Goal: Navigation & Orientation: Find specific page/section

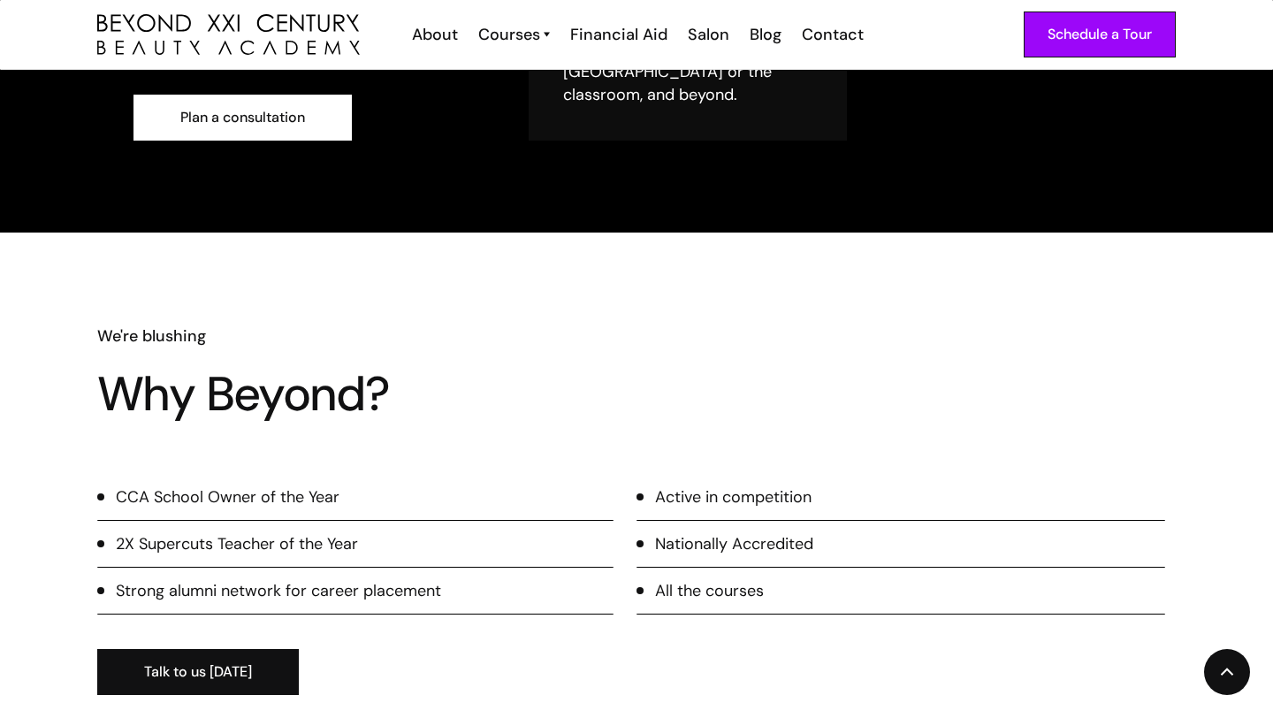
scroll to position [889, 0]
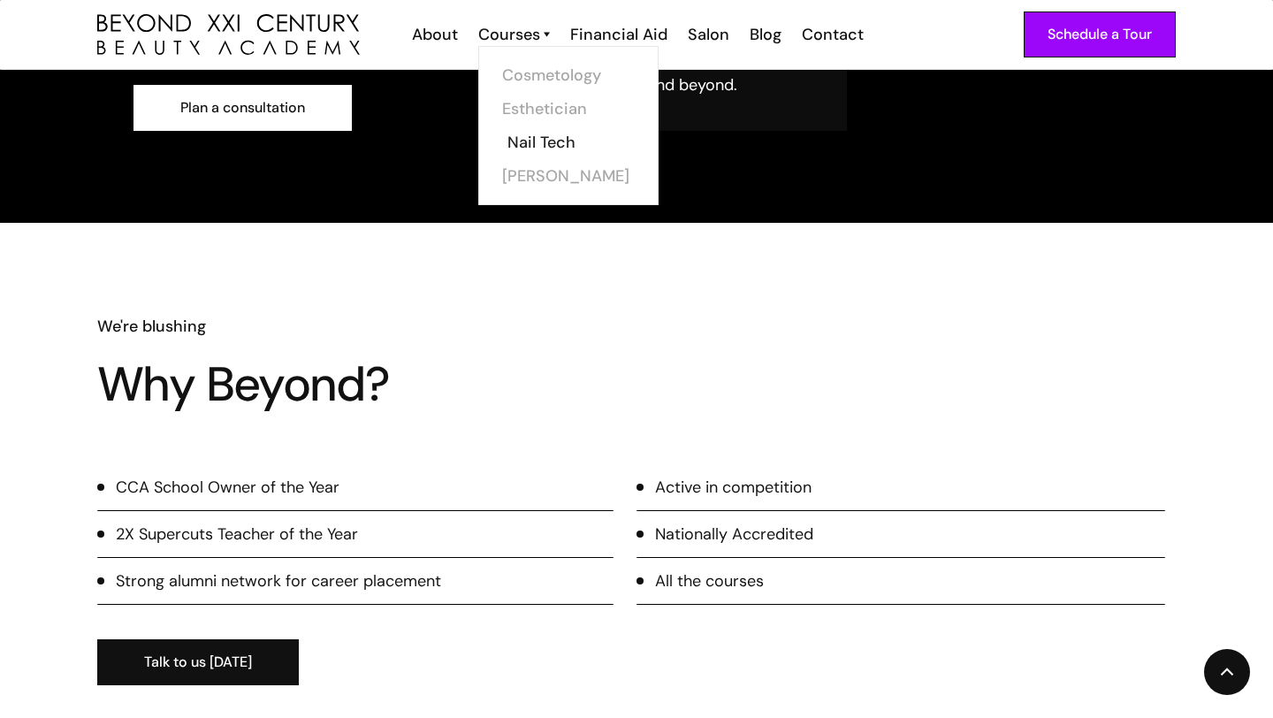
click at [535, 144] on link "Nail Tech" at bounding box center [573, 143] width 133 height 34
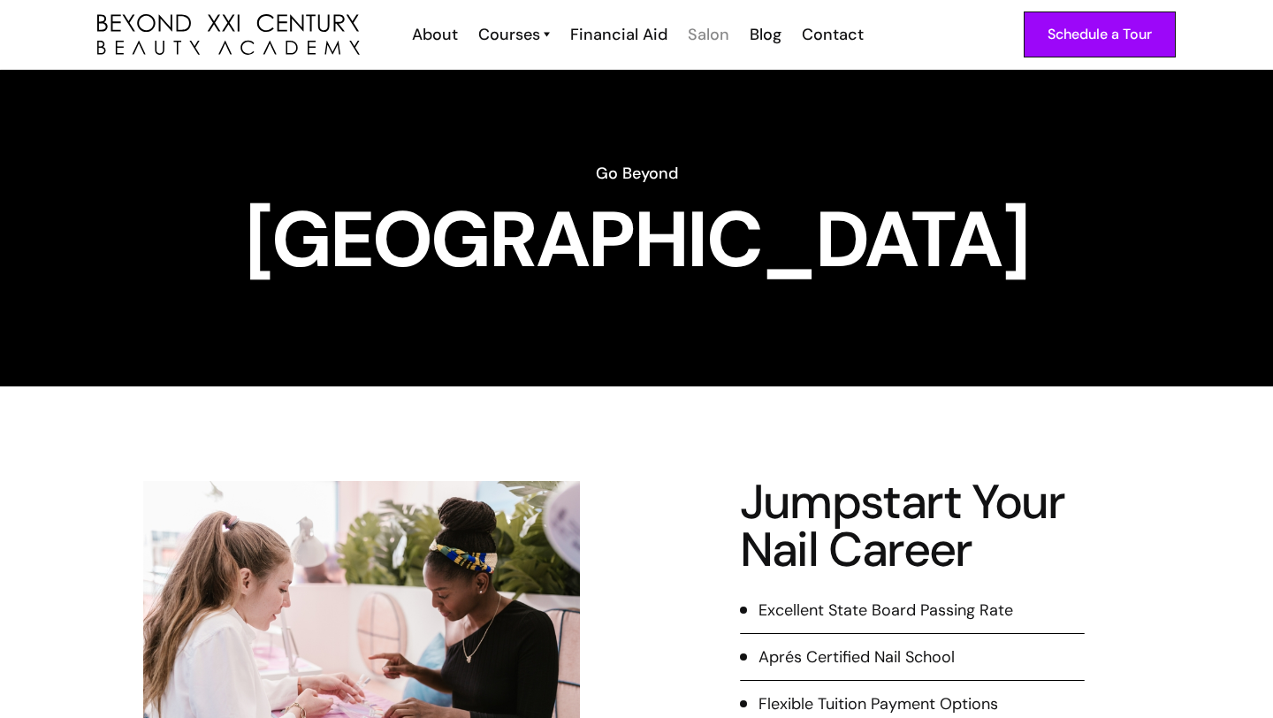
click at [714, 32] on div "Salon" at bounding box center [709, 34] width 42 height 23
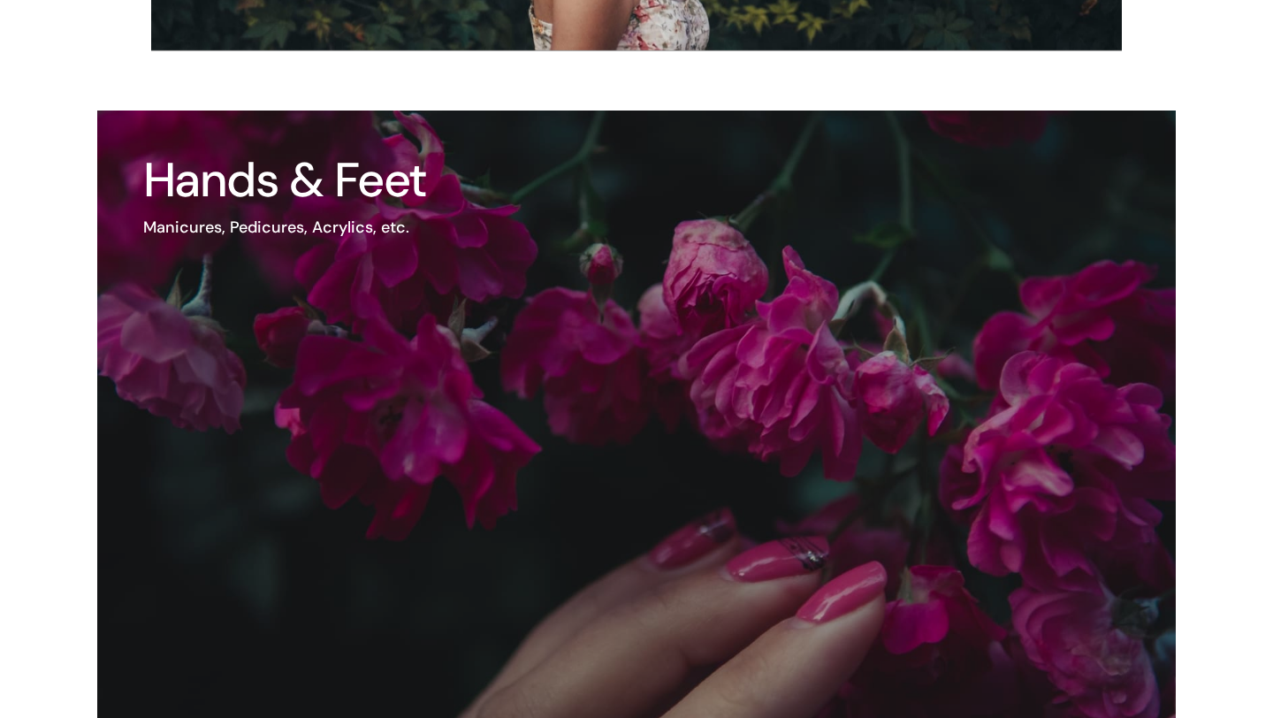
scroll to position [2426, 0]
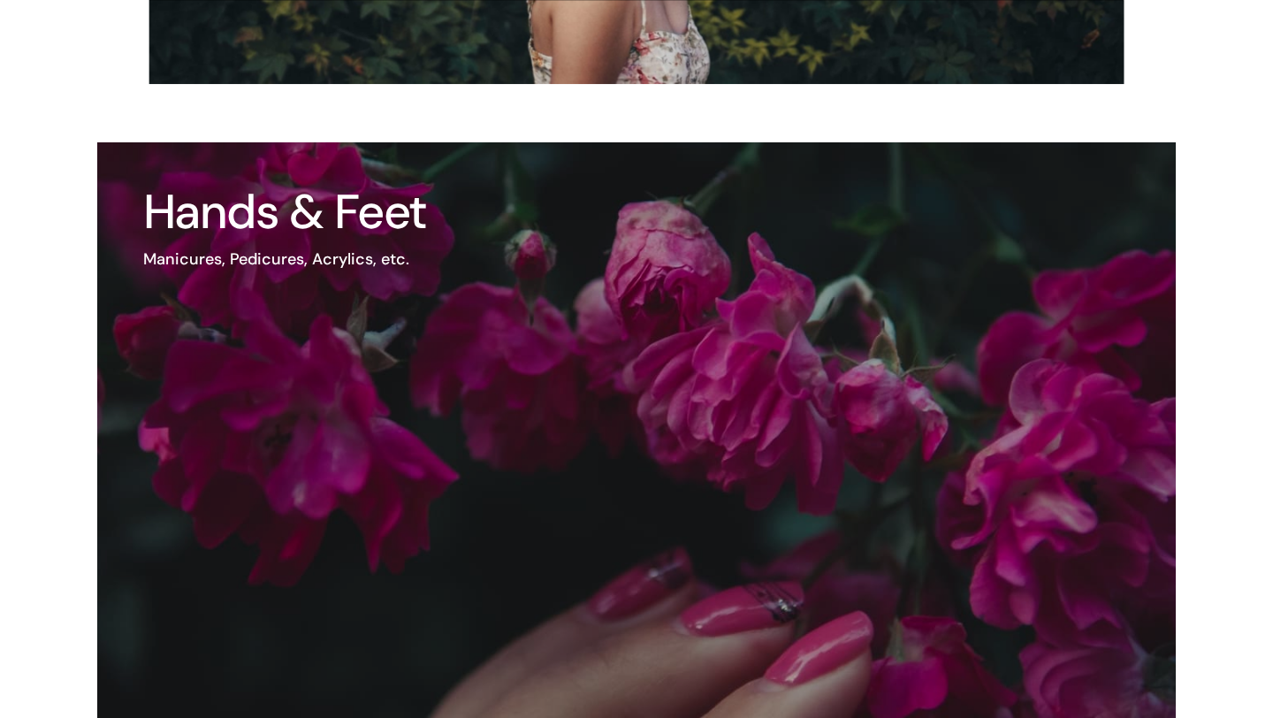
click at [765, 293] on img at bounding box center [573, 501] width 1294 height 863
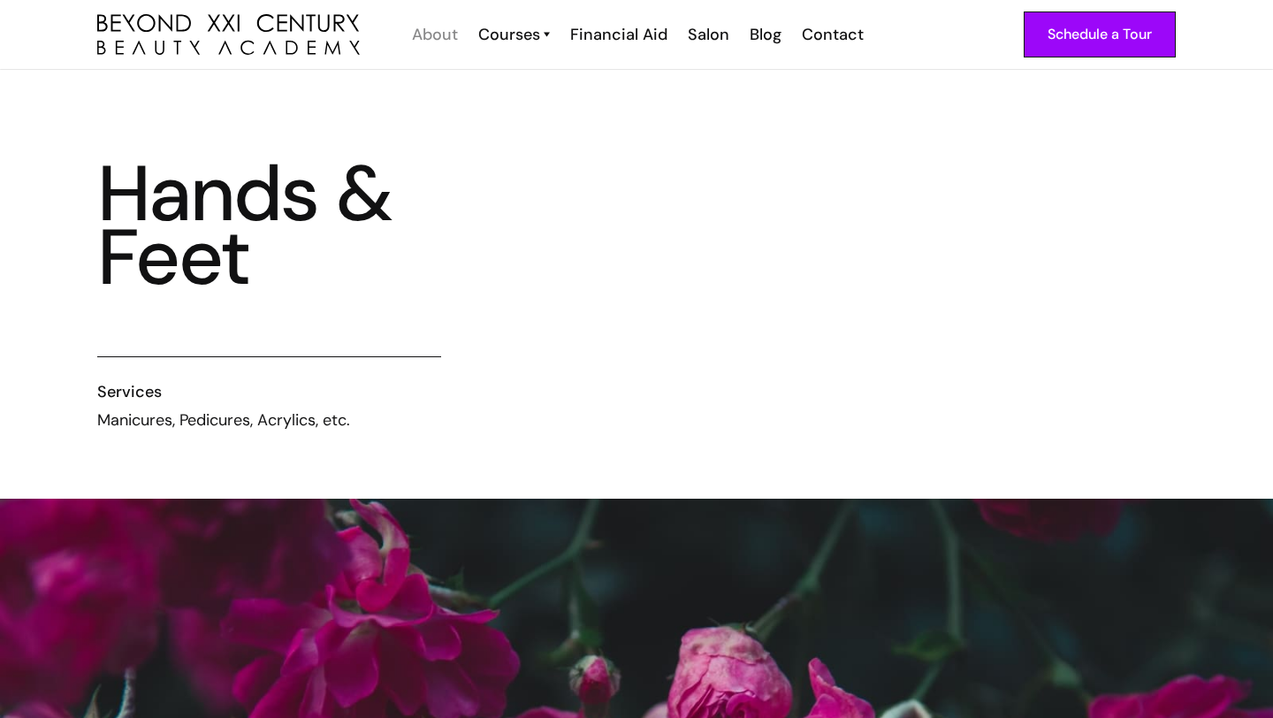
click at [446, 34] on div "About" at bounding box center [435, 34] width 46 height 23
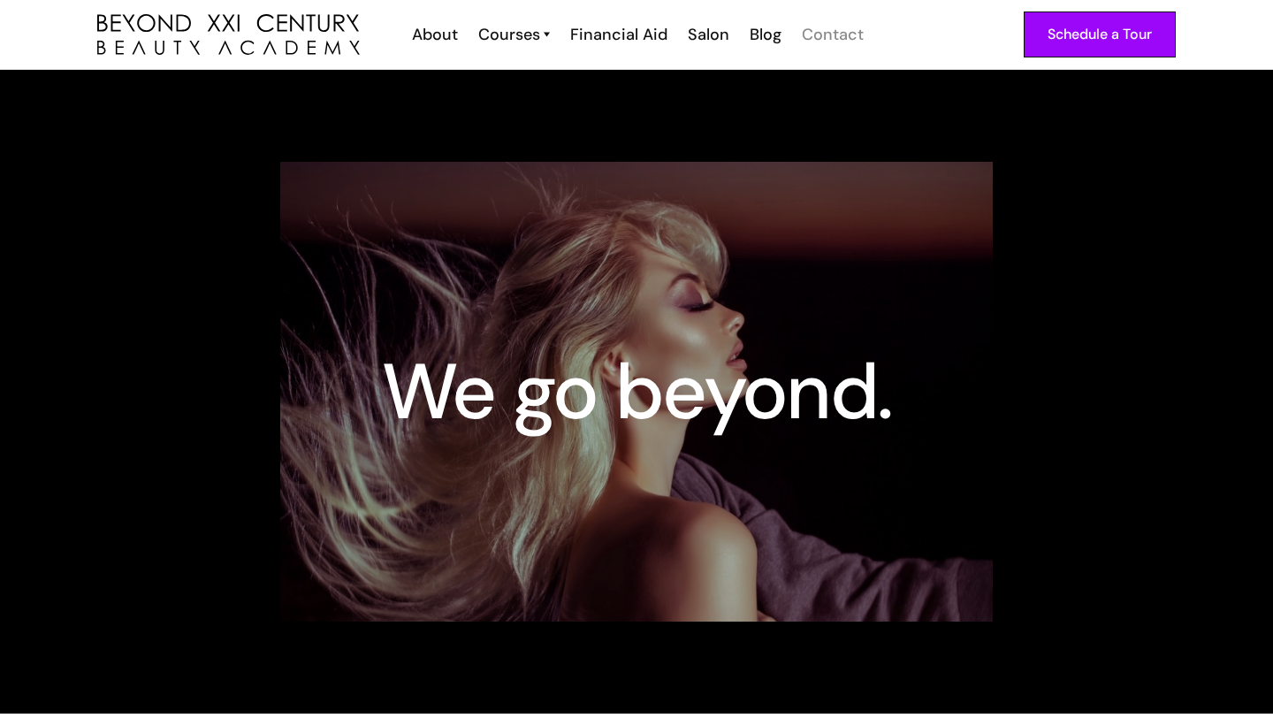
click at [820, 37] on div "Contact" at bounding box center [833, 34] width 62 height 23
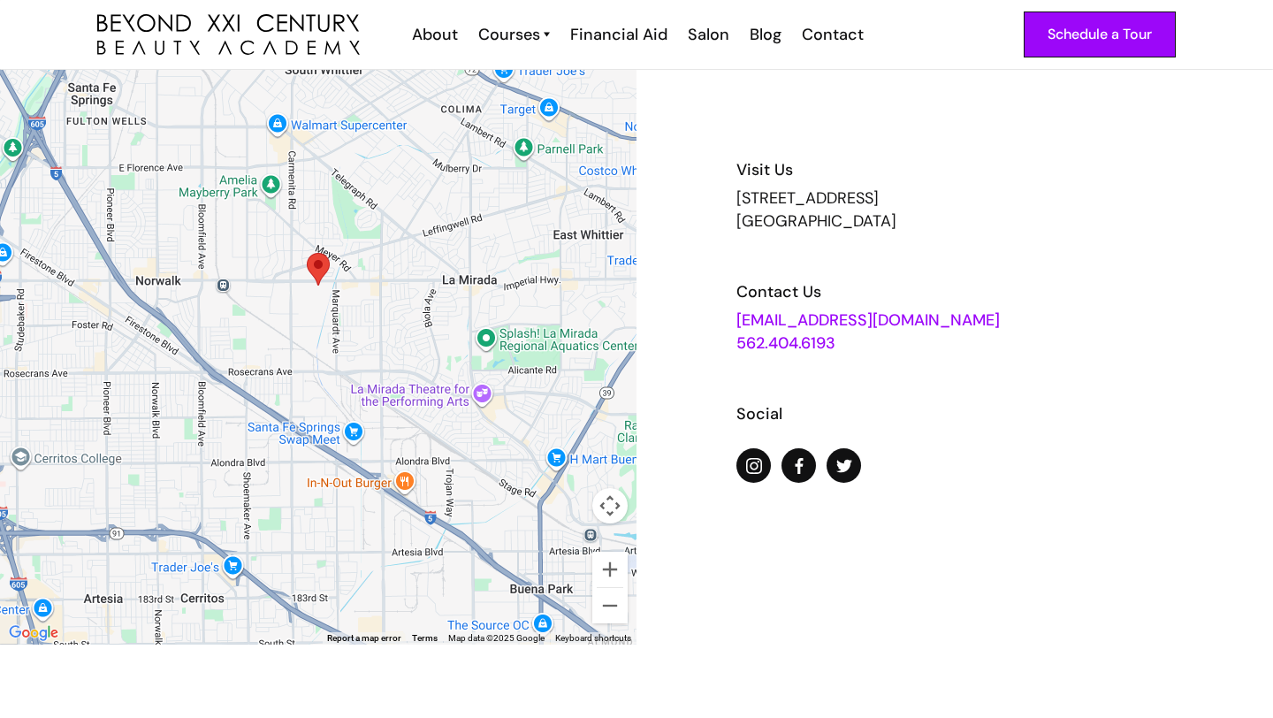
scroll to position [158, 0]
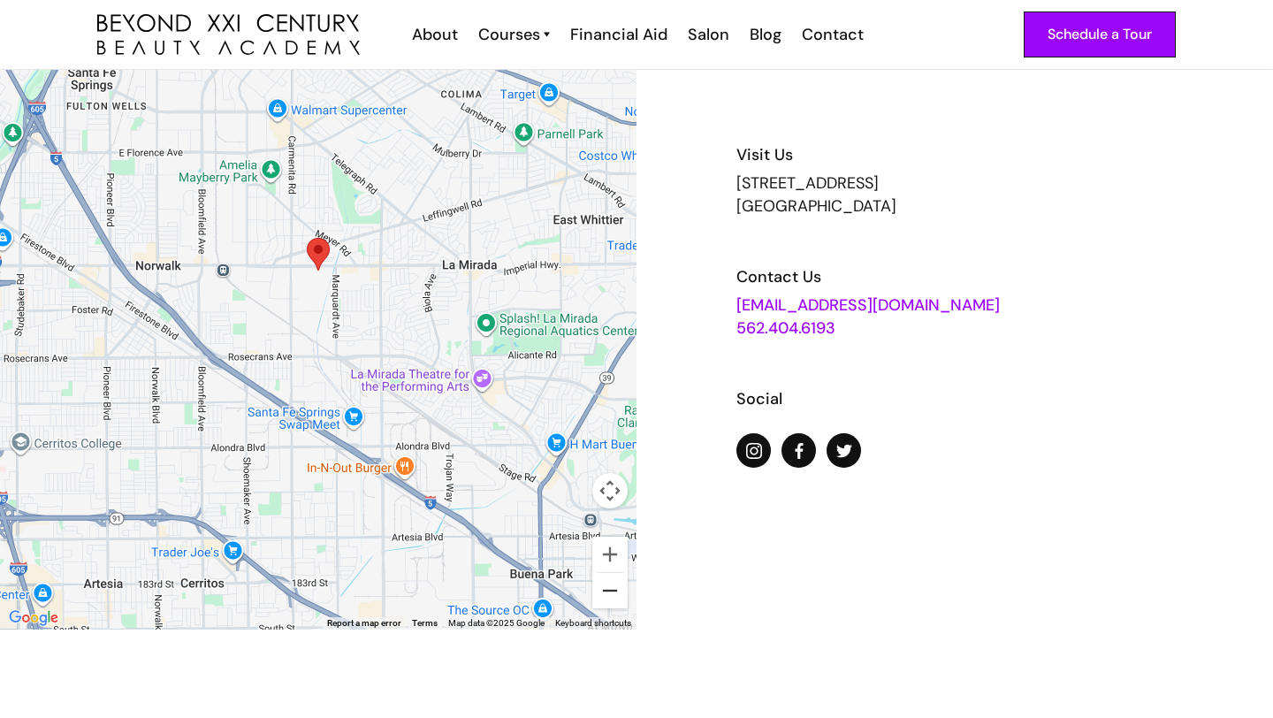
click at [614, 599] on button "Zoom out" at bounding box center [609, 590] width 35 height 35
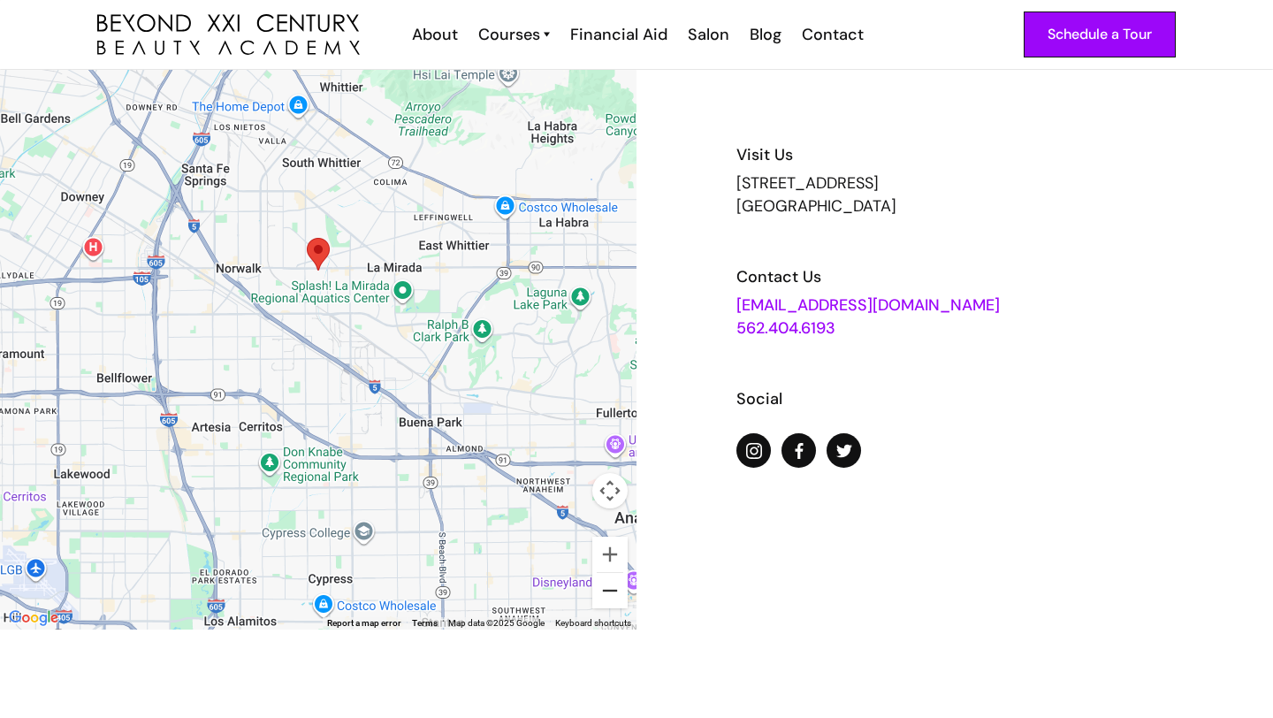
click at [613, 599] on button "Zoom out" at bounding box center [609, 590] width 35 height 35
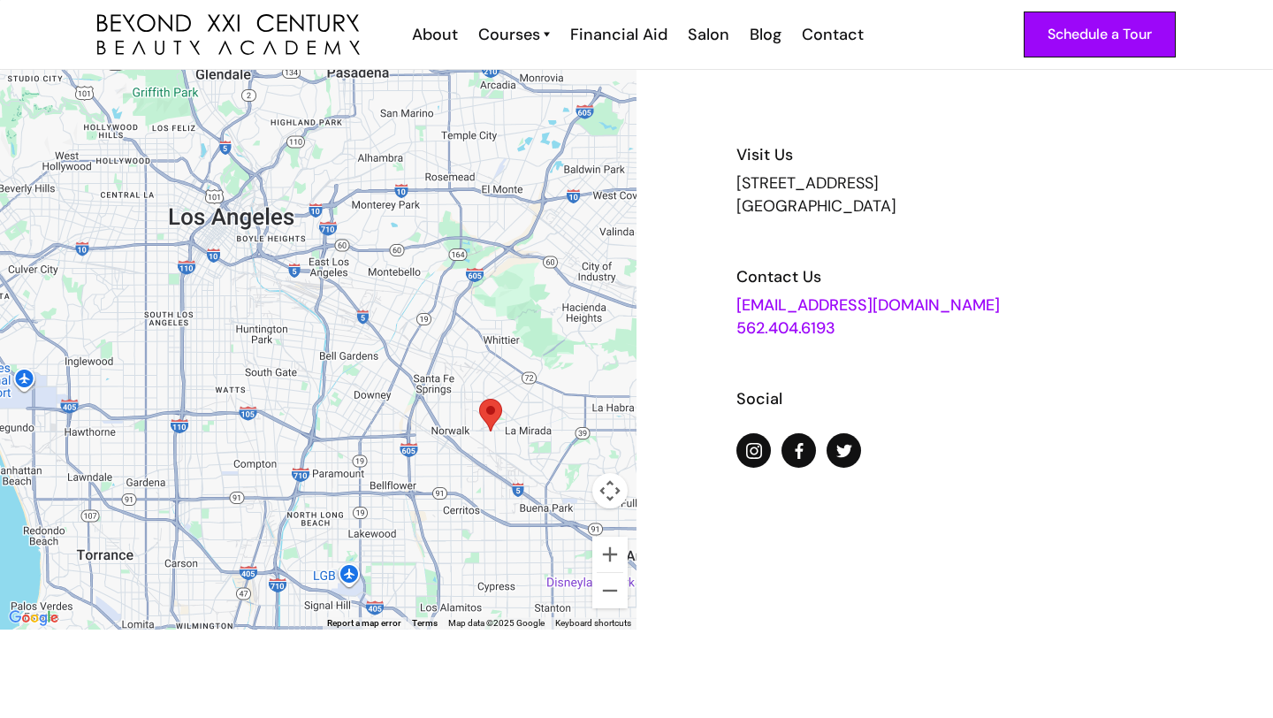
drag, startPoint x: 436, startPoint y: 447, endPoint x: 608, endPoint y: 608, distance: 235.8
click at [608, 608] on div at bounding box center [318, 271] width 637 height 718
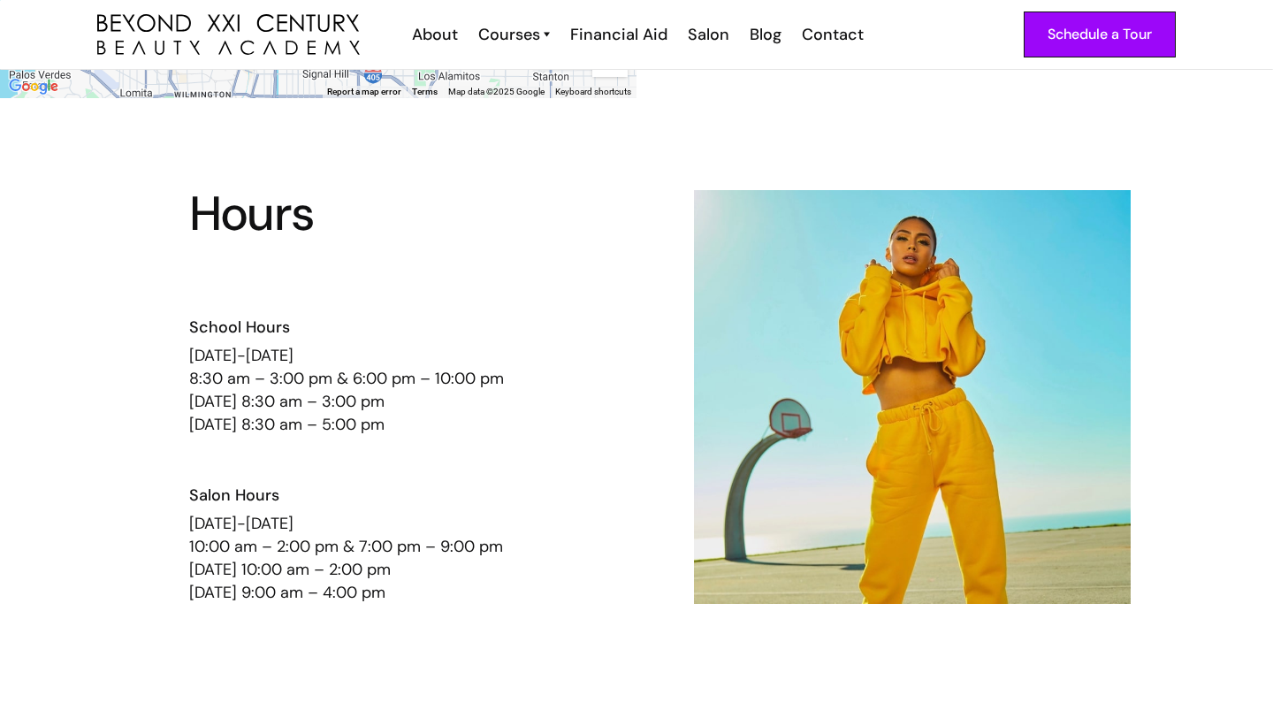
scroll to position [695, 0]
